Goal: Transaction & Acquisition: Purchase product/service

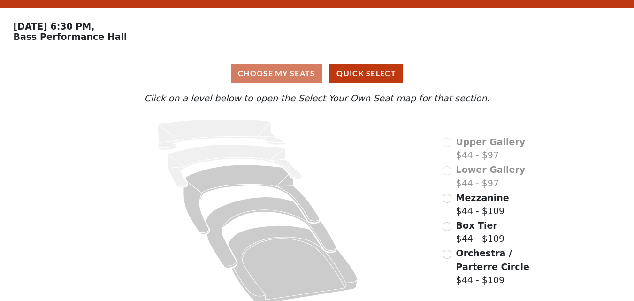
scroll to position [35, 0]
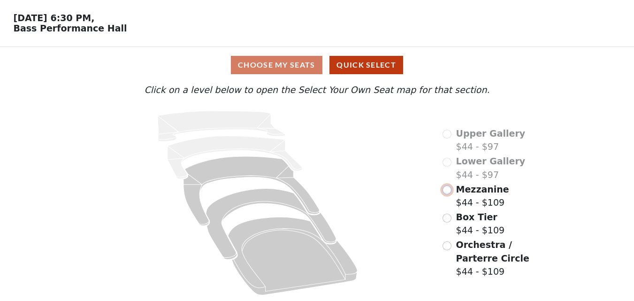
click at [446, 188] on input "radio" at bounding box center [446, 189] width 9 height 9
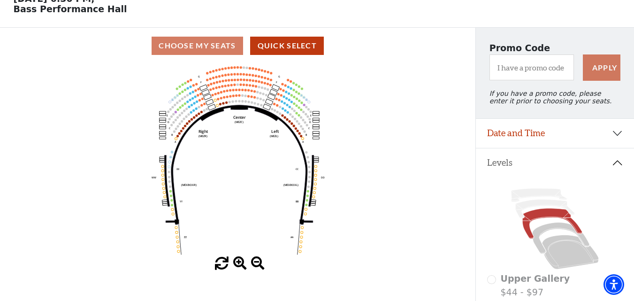
scroll to position [47, 0]
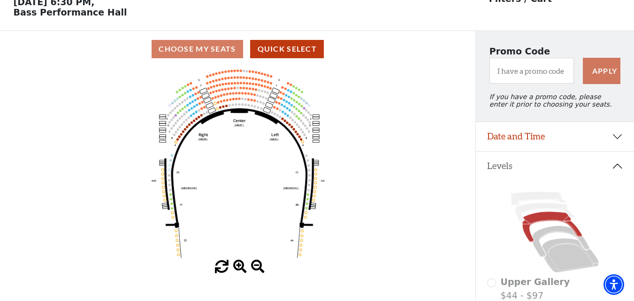
click at [239, 269] on span at bounding box center [240, 267] width 14 height 14
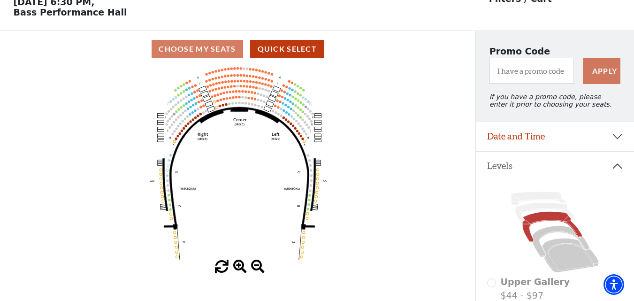
click at [237, 265] on span at bounding box center [240, 267] width 14 height 14
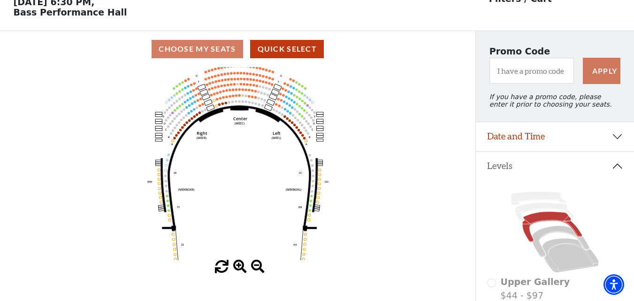
click at [237, 265] on span at bounding box center [240, 267] width 14 height 14
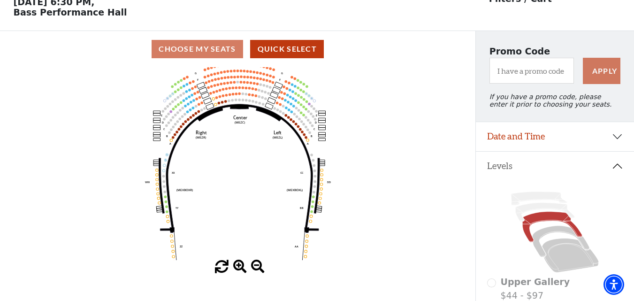
click at [237, 265] on span at bounding box center [240, 267] width 14 height 14
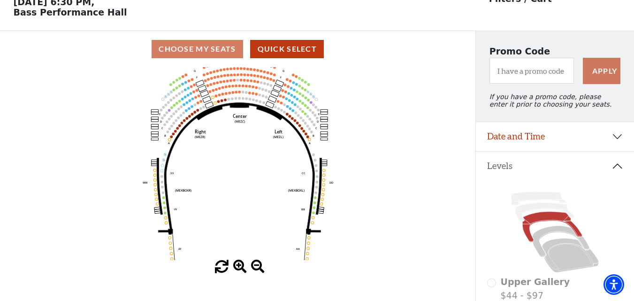
click at [237, 265] on span at bounding box center [240, 267] width 14 height 14
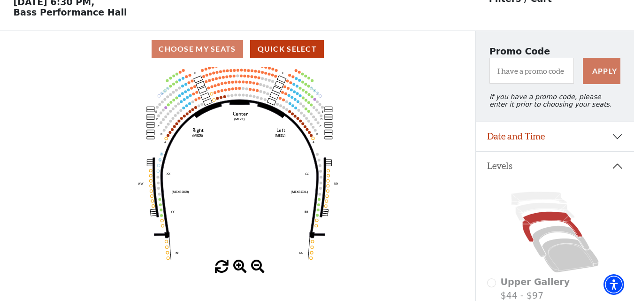
click at [237, 265] on span at bounding box center [240, 267] width 14 height 14
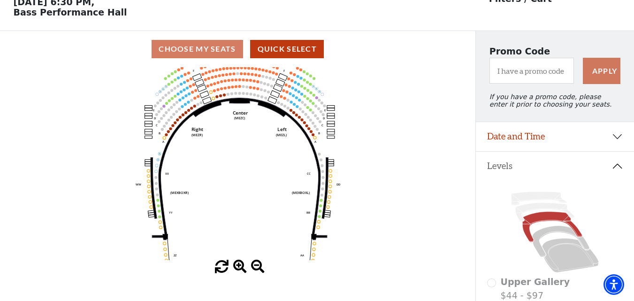
click at [237, 265] on span at bounding box center [240, 267] width 14 height 14
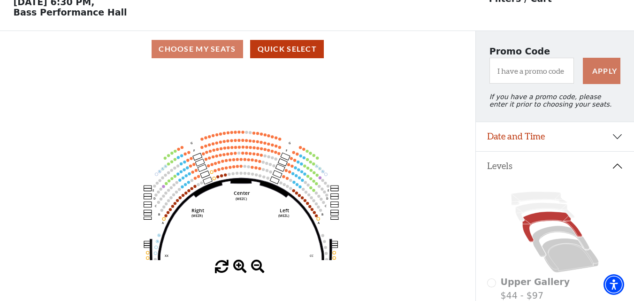
drag, startPoint x: 243, startPoint y: 171, endPoint x: 244, endPoint y: 252, distance: 81.6
click at [244, 252] on icon "Center (MEZC) Right (MEZR) Left (MEZL) (MEXBOXR) (MEXBOXL) XX WW CC DD YY BB ZZ…" at bounding box center [238, 163] width 428 height 193
click at [237, 264] on span at bounding box center [240, 267] width 14 height 14
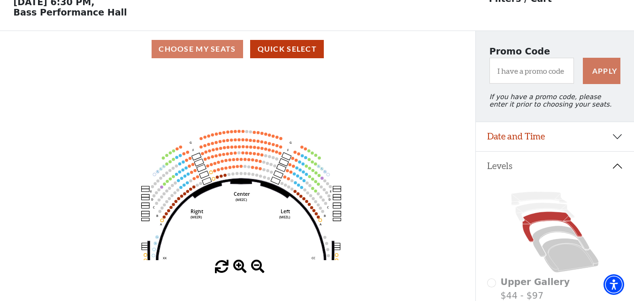
click at [237, 264] on span at bounding box center [240, 267] width 14 height 14
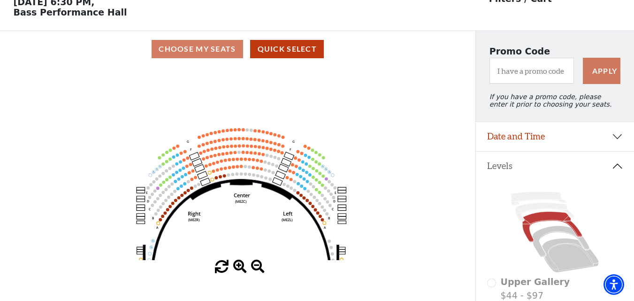
click at [237, 264] on span at bounding box center [240, 267] width 14 height 14
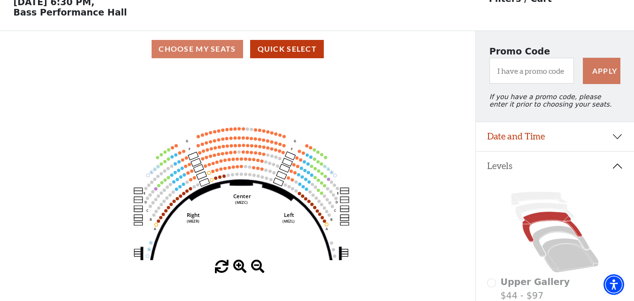
click at [237, 264] on span at bounding box center [240, 267] width 14 height 14
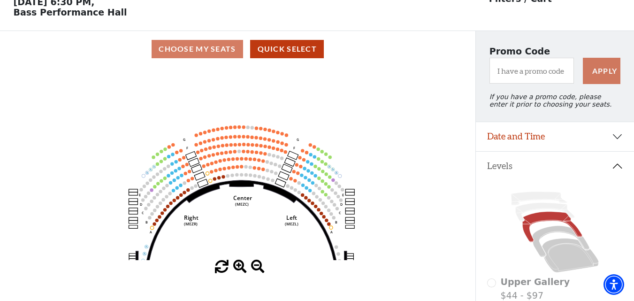
click at [237, 264] on span at bounding box center [240, 267] width 14 height 14
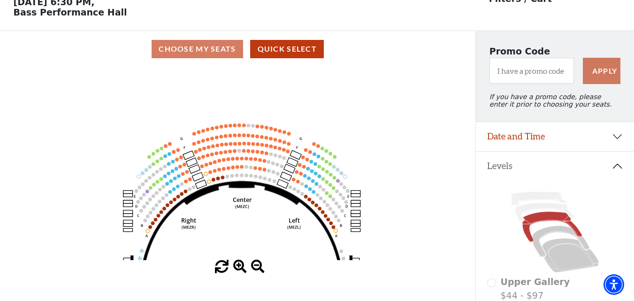
click at [237, 264] on span at bounding box center [240, 267] width 14 height 14
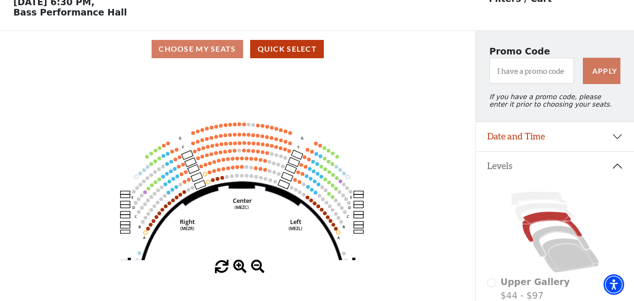
click at [237, 264] on span at bounding box center [240, 267] width 14 height 14
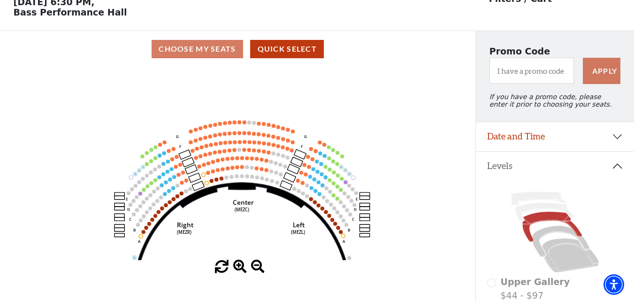
click at [237, 264] on span at bounding box center [240, 267] width 14 height 14
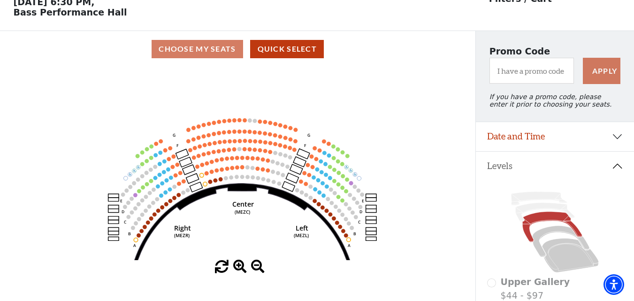
click at [237, 264] on span at bounding box center [240, 267] width 14 height 14
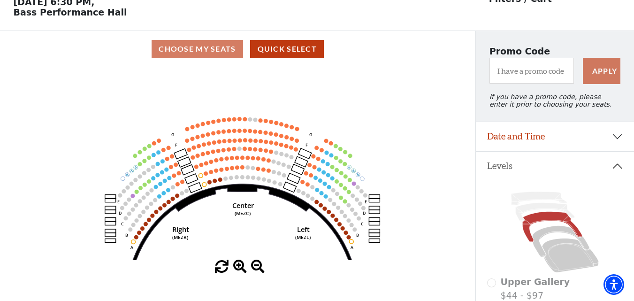
click at [237, 264] on span at bounding box center [240, 267] width 14 height 14
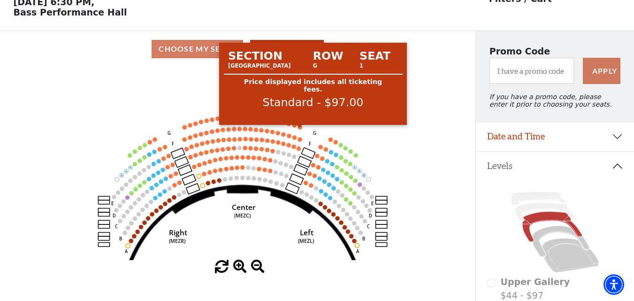
click at [300, 129] on circle at bounding box center [299, 127] width 4 height 4
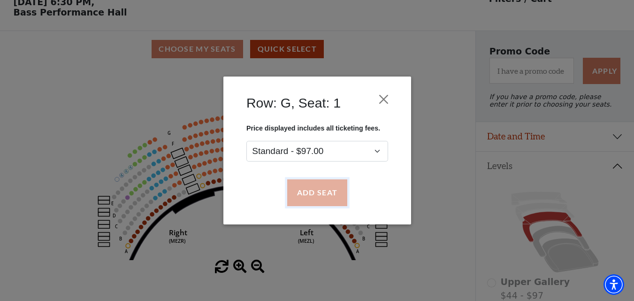
click at [315, 192] on button "Add Seat" at bounding box center [317, 193] width 60 height 26
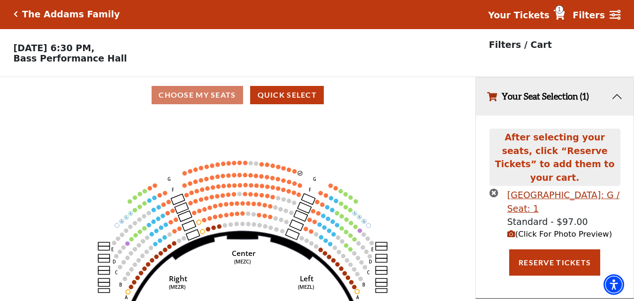
scroll to position [0, 0]
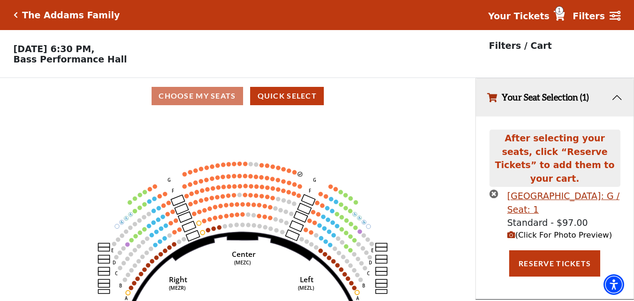
click at [294, 174] on circle at bounding box center [294, 172] width 4 height 4
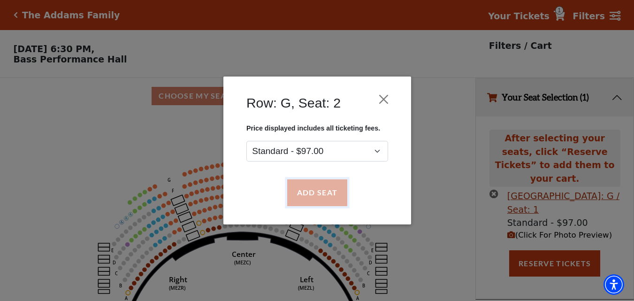
click at [313, 202] on button "Add Seat" at bounding box center [317, 193] width 60 height 26
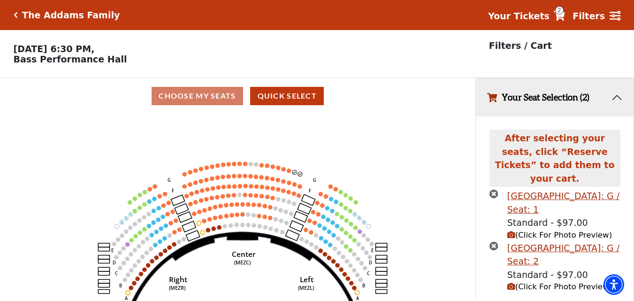
scroll to position [18, 0]
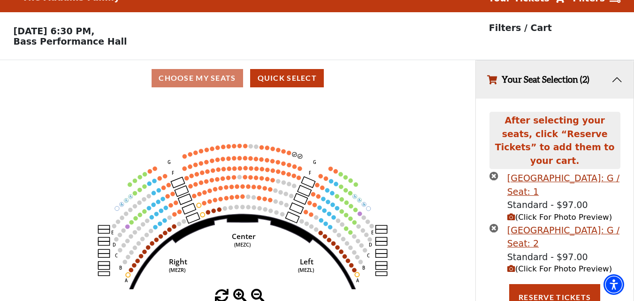
click at [289, 153] on icon "Center (MEZC) Right (MEZR) Left (MEZL) (MEXBOXR) (MEXBOXL) XX WW CC DD YY BB ZZ…" at bounding box center [238, 192] width 428 height 193
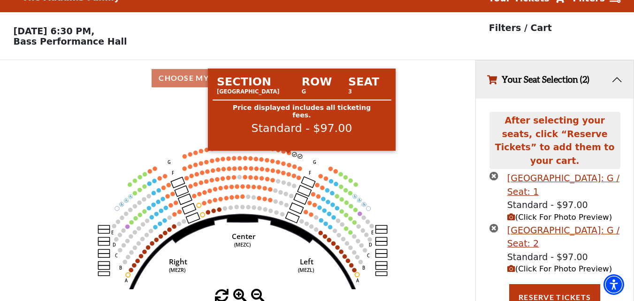
click at [289, 159] on icon "Center (MEZC) Right (MEZR) Left (MEZL) (MEXBOXR) (MEXBOXL) XX WW CC DD YY BB ZZ…" at bounding box center [238, 192] width 428 height 193
click at [289, 155] on circle at bounding box center [289, 153] width 4 height 4
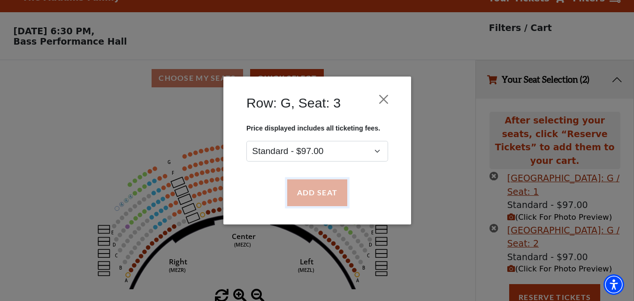
click at [313, 186] on button "Add Seat" at bounding box center [317, 193] width 60 height 26
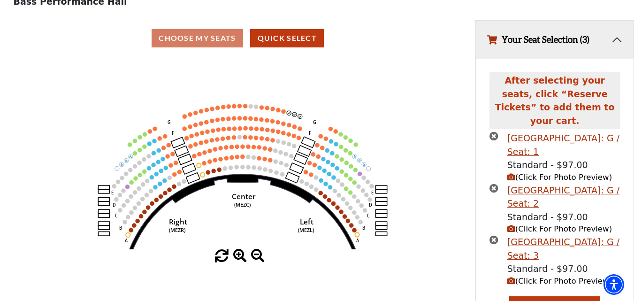
scroll to position [70, 0]
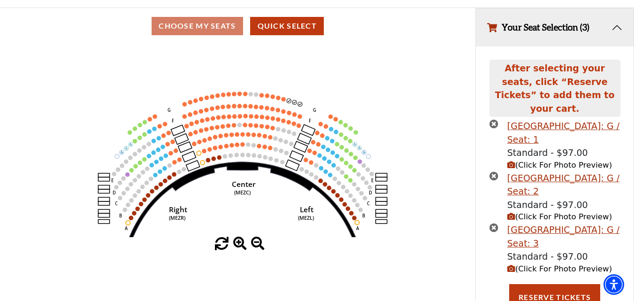
click at [282, 100] on icon "Center (MEZC) Right (MEZR) Left (MEZL) (MEXBOXR) (MEXBOXL) XX WW CC DD YY BB ZZ…" at bounding box center [238, 140] width 428 height 193
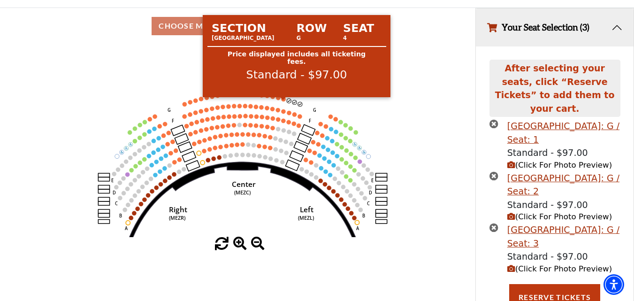
click at [282, 101] on circle at bounding box center [283, 99] width 4 height 4
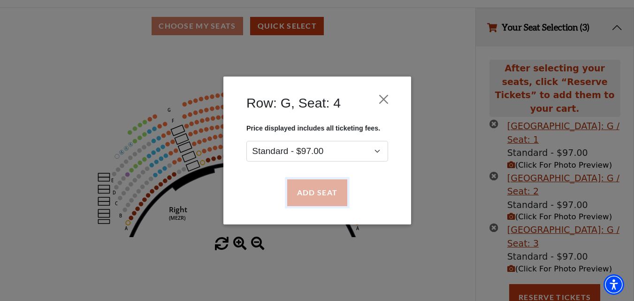
click at [321, 187] on button "Add Seat" at bounding box center [317, 193] width 60 height 26
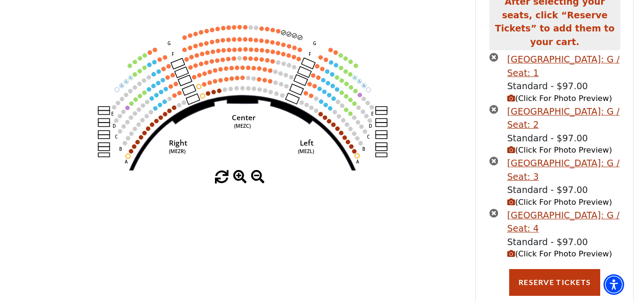
scroll to position [144, 0]
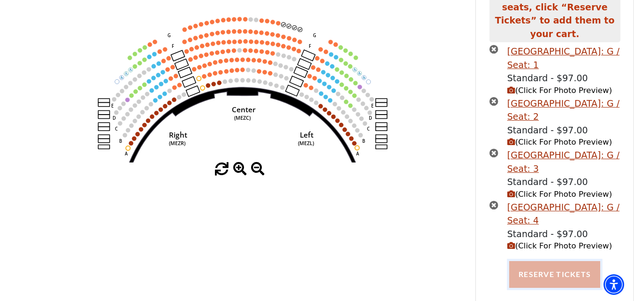
click at [549, 265] on button "Reserve Tickets" at bounding box center [554, 274] width 91 height 26
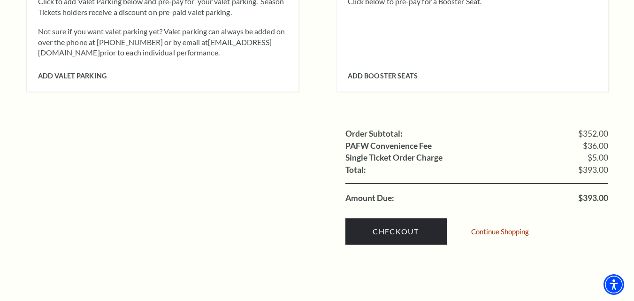
scroll to position [985, 0]
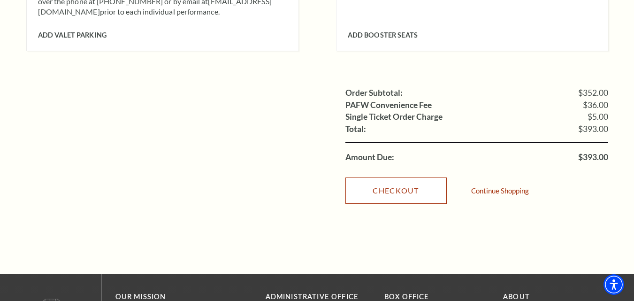
click at [412, 181] on link "Checkout" at bounding box center [395, 190] width 101 height 26
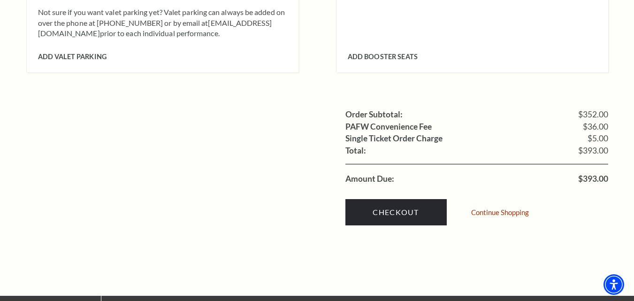
scroll to position [916, 0]
